Goal: Task Accomplishment & Management: Use online tool/utility

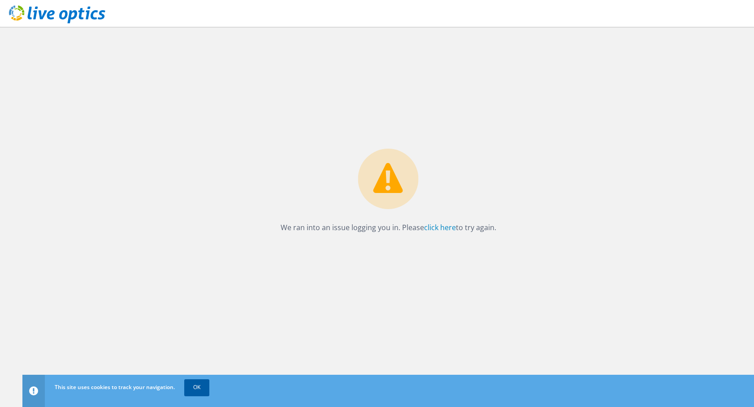
click at [202, 388] on link "OK" at bounding box center [196, 388] width 25 height 16
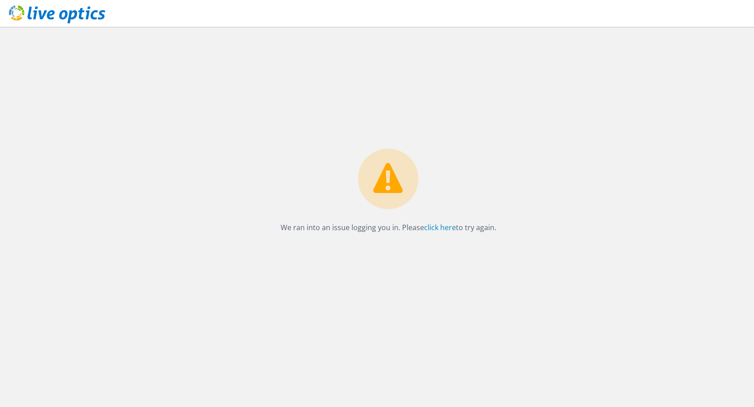
click at [51, 17] on icon at bounding box center [57, 14] width 96 height 18
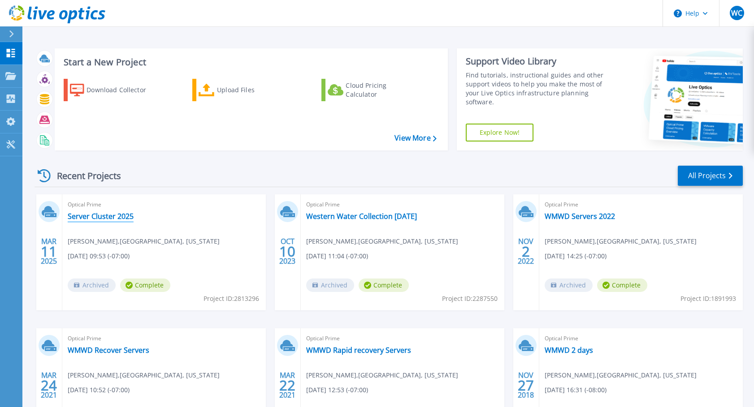
click at [124, 213] on link "Server Cluster 2025" at bounding box center [101, 216] width 66 height 9
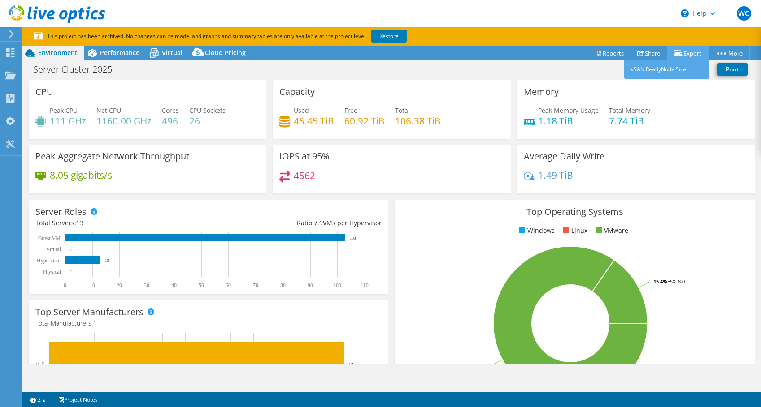
click at [683, 52] on link "Export" at bounding box center [688, 53] width 42 height 14
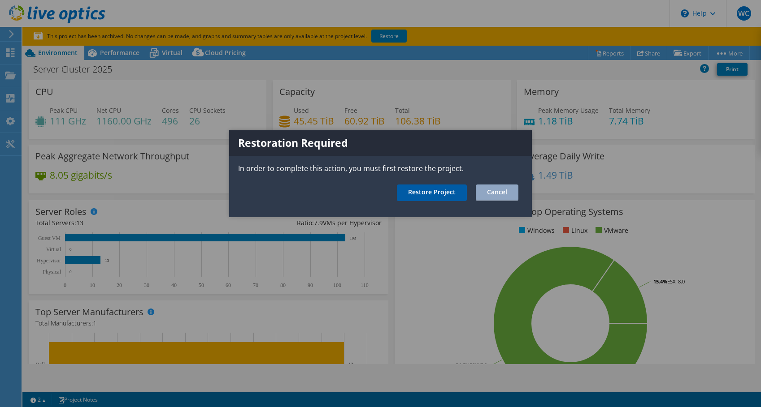
click at [455, 193] on link "Restore Project" at bounding box center [432, 193] width 70 height 17
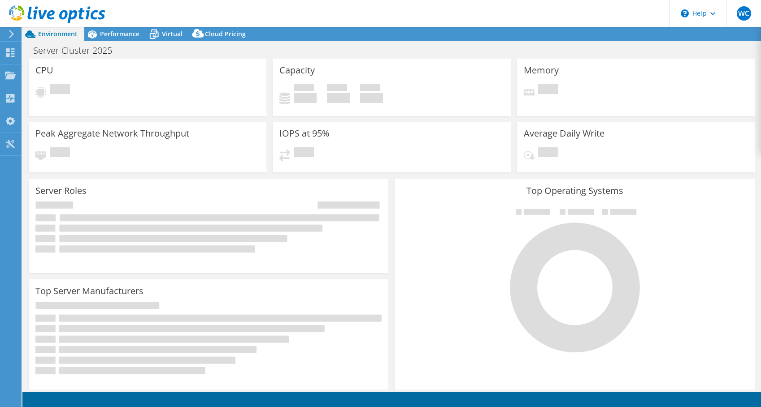
select select "USD"
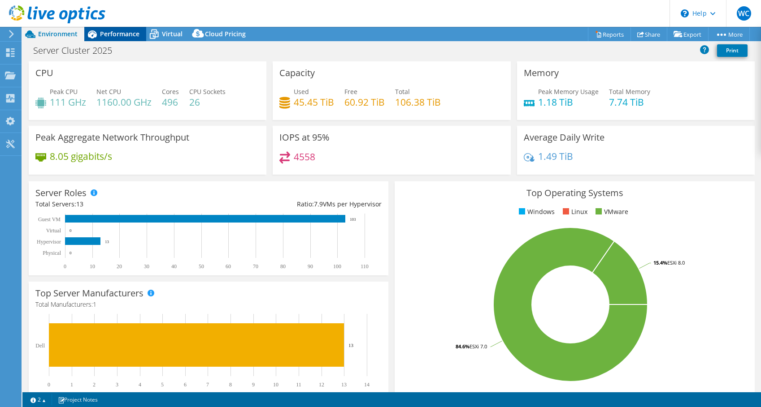
click at [108, 32] on span "Performance" at bounding box center [119, 34] width 39 height 9
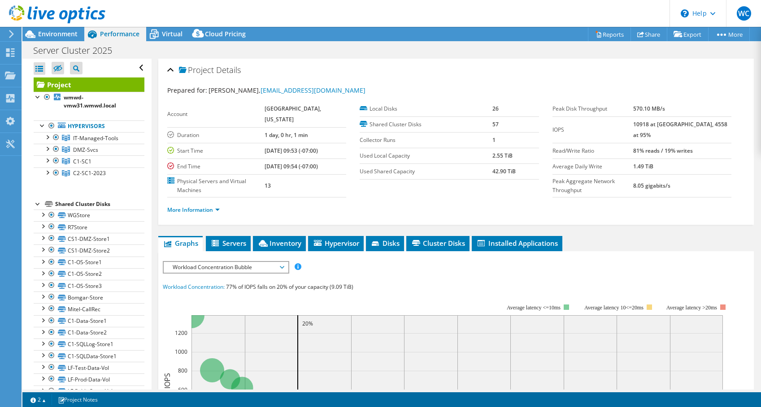
click at [418, 61] on div "Project Details" at bounding box center [455, 70] width 577 height 19
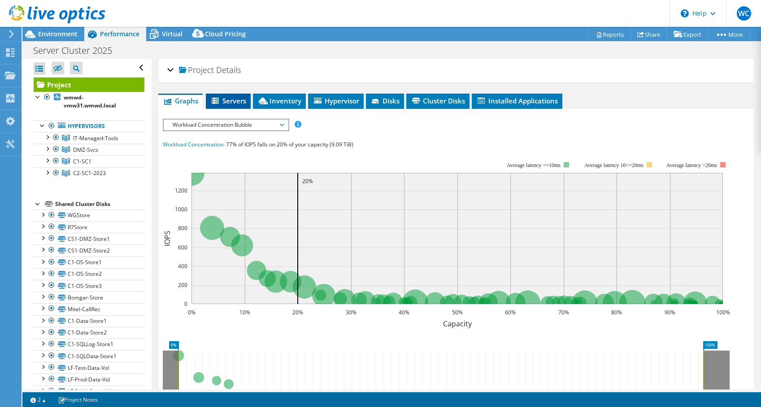
click at [232, 96] on li "Servers" at bounding box center [228, 101] width 45 height 15
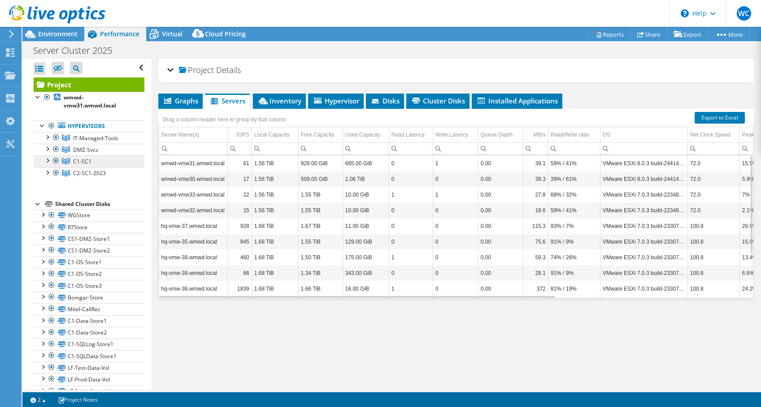
click at [78, 142] on span "C1-SC1" at bounding box center [95, 138] width 45 height 8
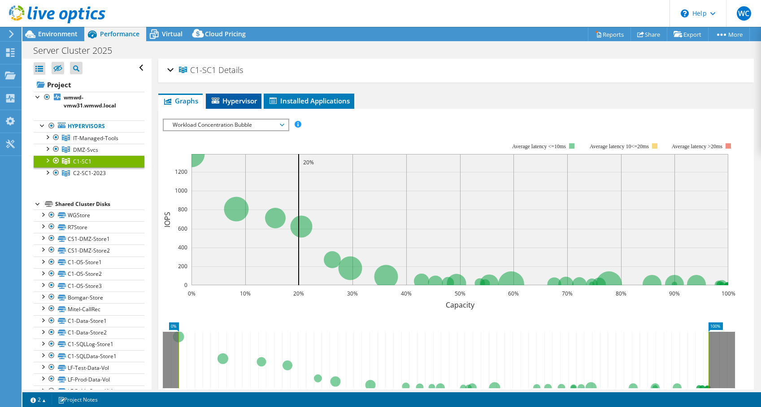
click at [243, 106] on li "Hypervisor" at bounding box center [234, 101] width 56 height 15
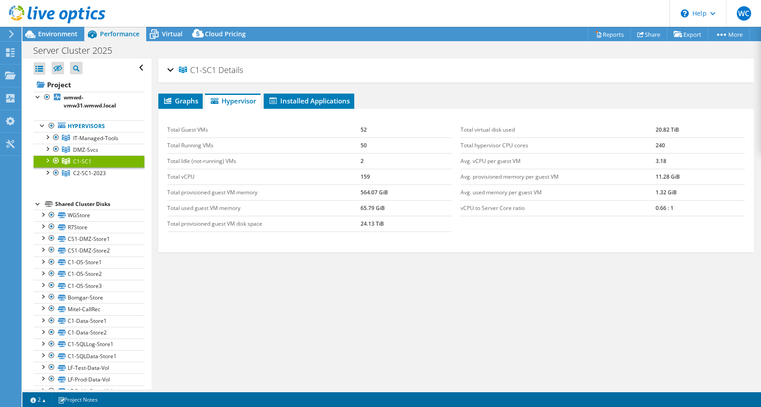
click at [168, 69] on div "C1-SC1 Details" at bounding box center [455, 70] width 577 height 19
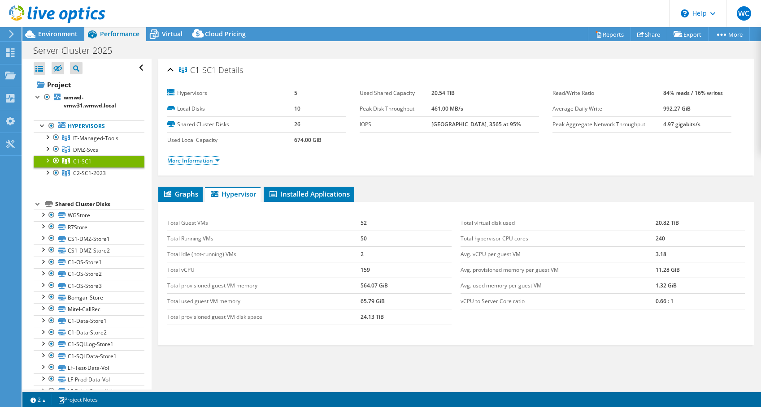
drag, startPoint x: 208, startPoint y: 160, endPoint x: 243, endPoint y: 171, distance: 36.6
click at [208, 160] on link "More Information" at bounding box center [193, 161] width 52 height 8
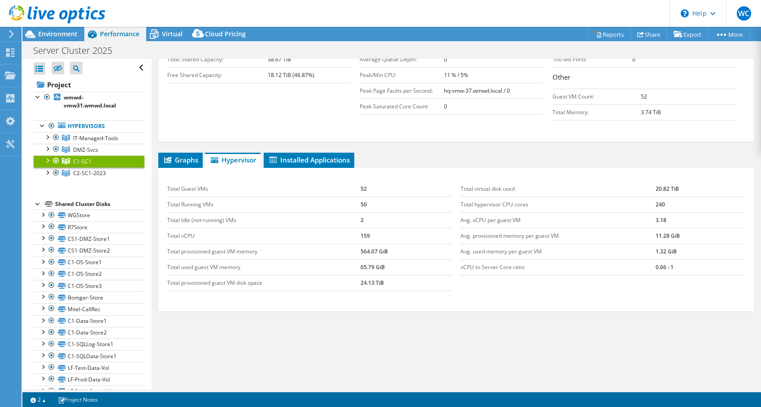
scroll to position [240, 0]
